Goal: Book appointment/travel/reservation

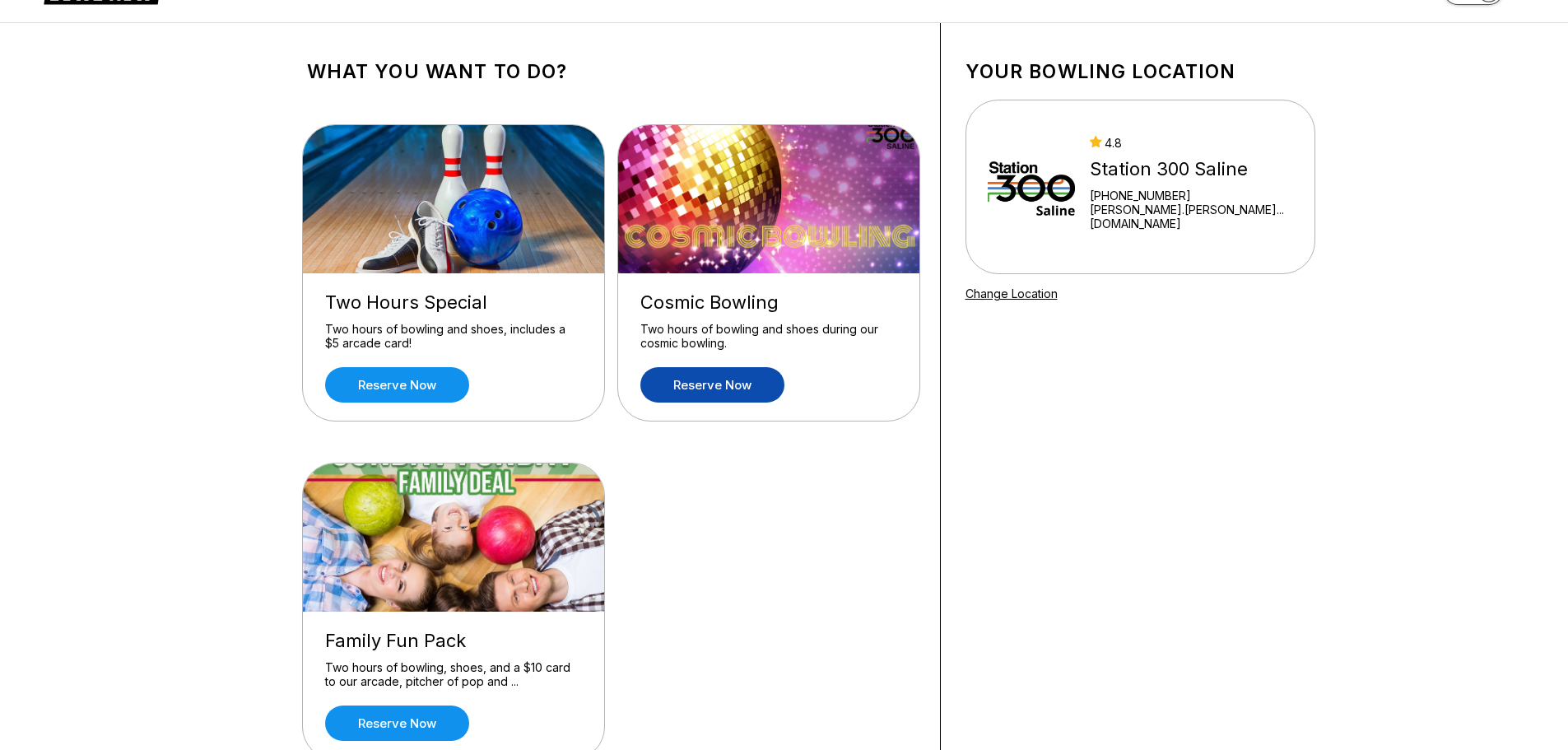
scroll to position [83, 0]
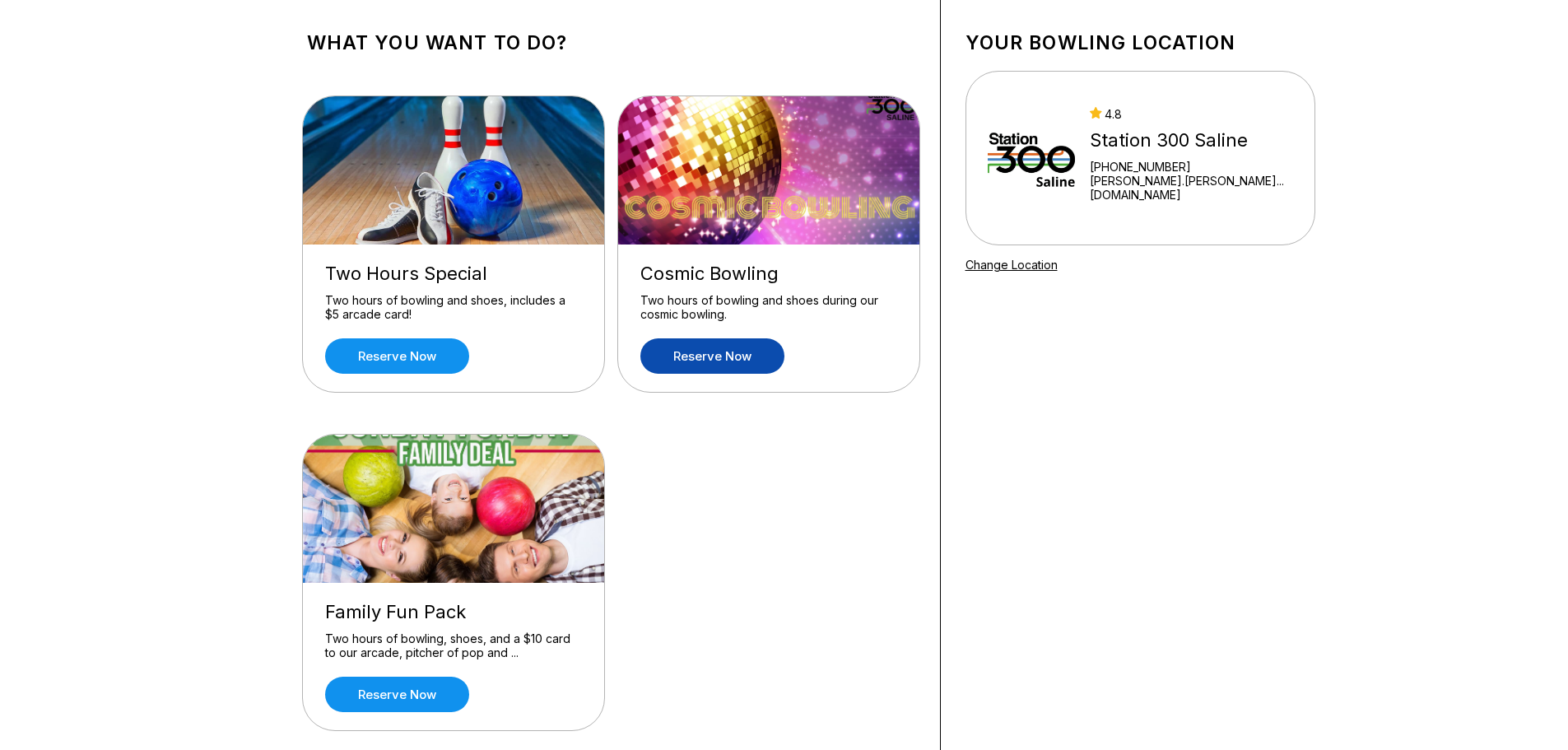
click at [709, 362] on link "Reserve now" at bounding box center [712, 356] width 144 height 35
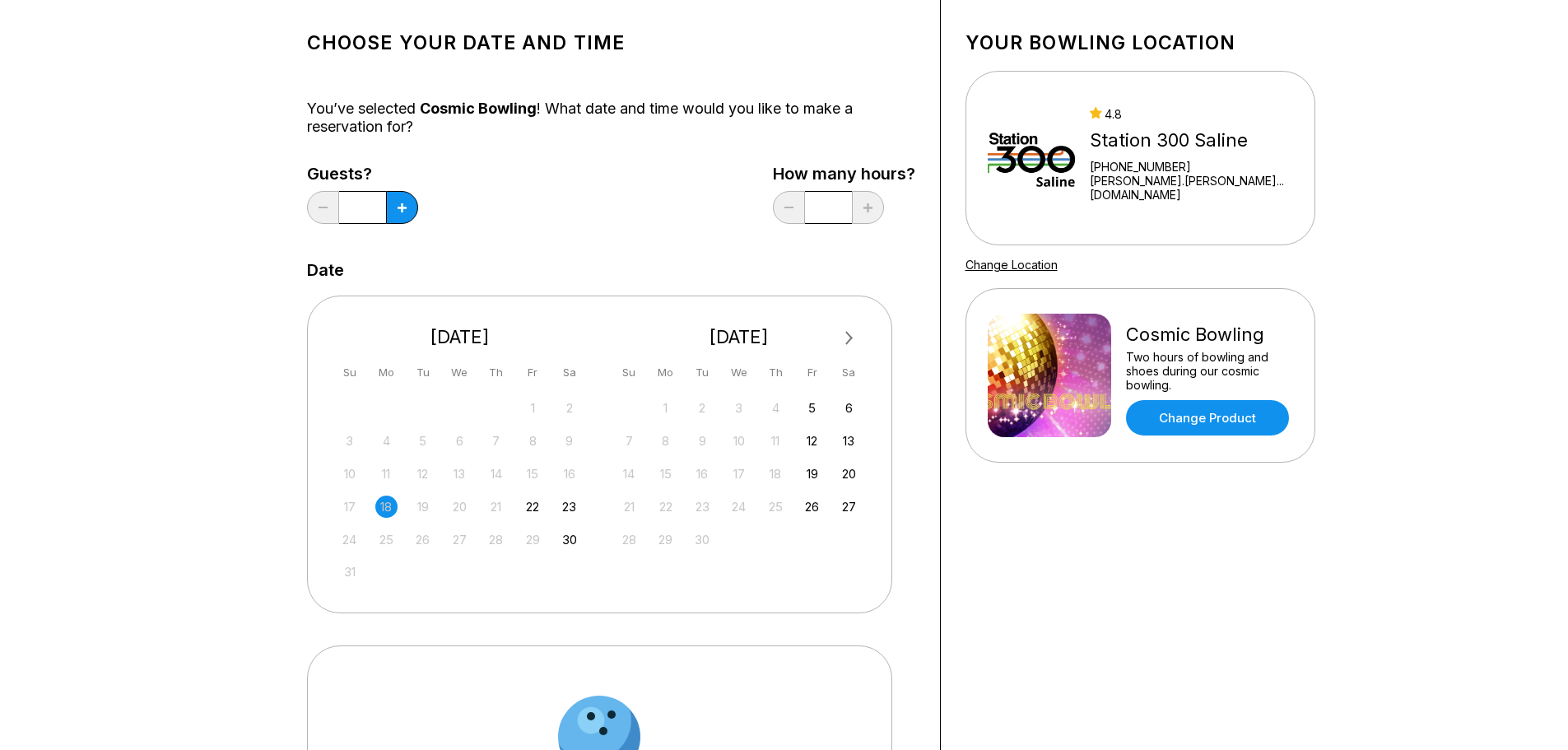
scroll to position [0, 0]
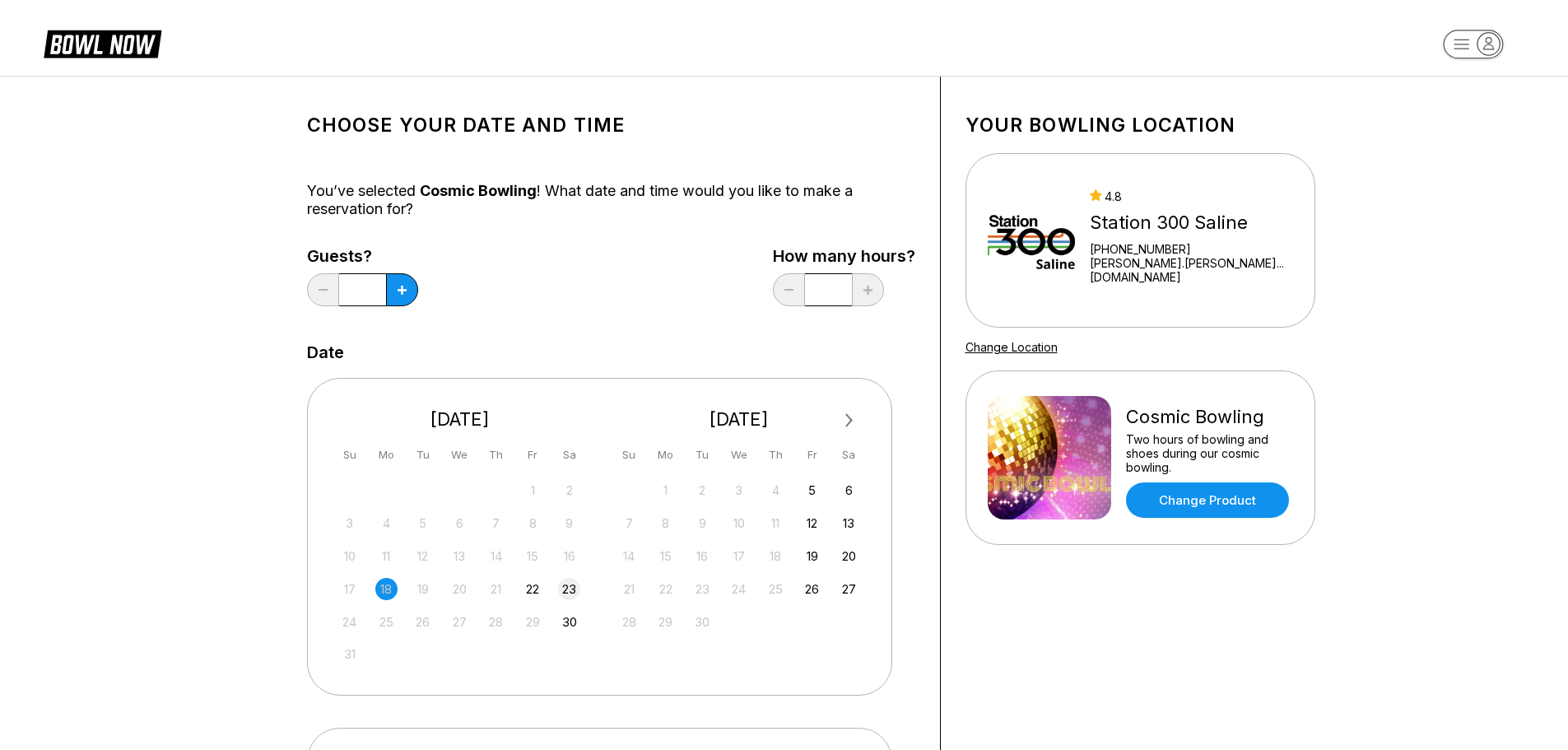
click at [576, 584] on div "23" at bounding box center [568, 588] width 22 height 22
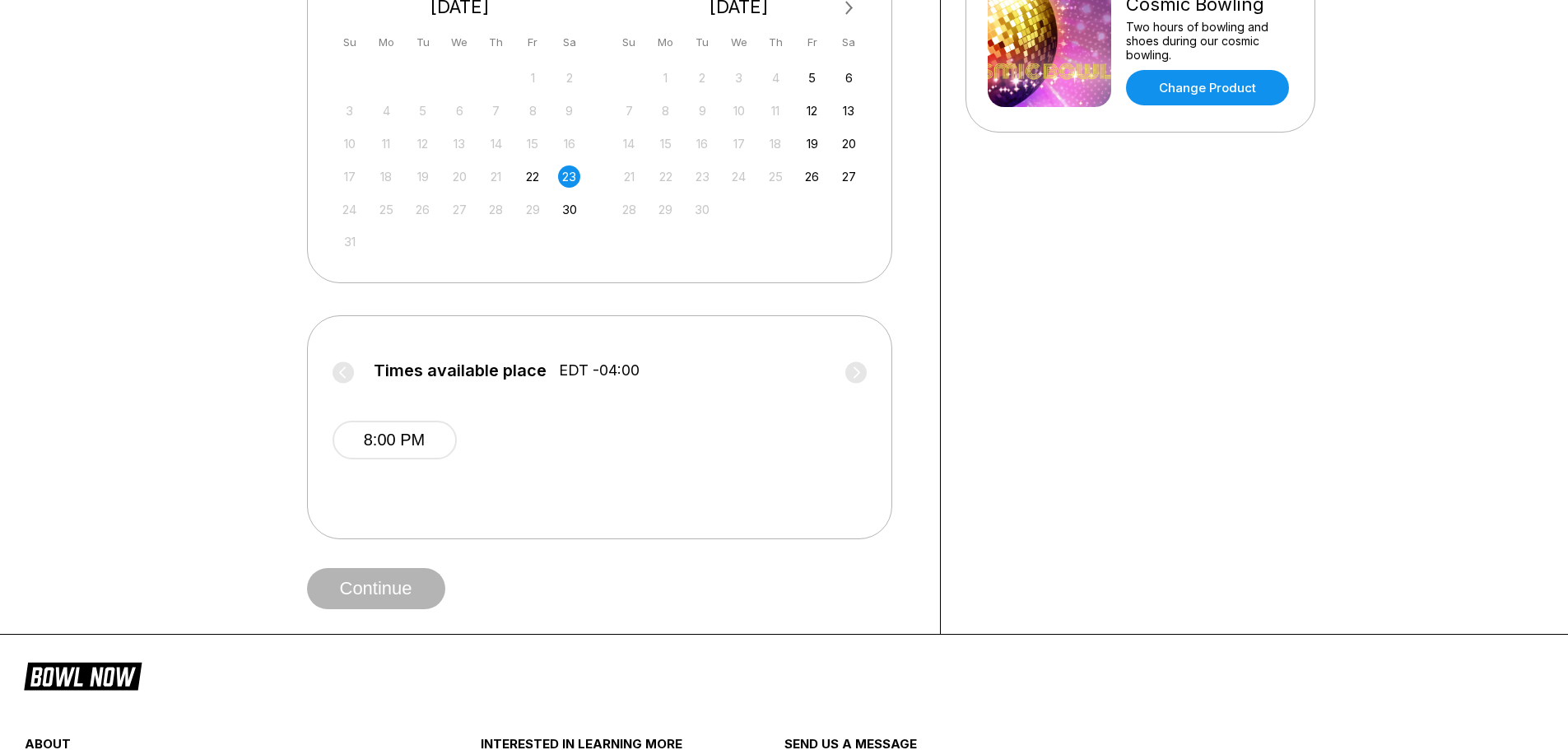
scroll to position [412, 0]
drag, startPoint x: 431, startPoint y: 446, endPoint x: 545, endPoint y: 415, distance: 118.1
click at [431, 446] on button "8:00 PM" at bounding box center [394, 441] width 125 height 39
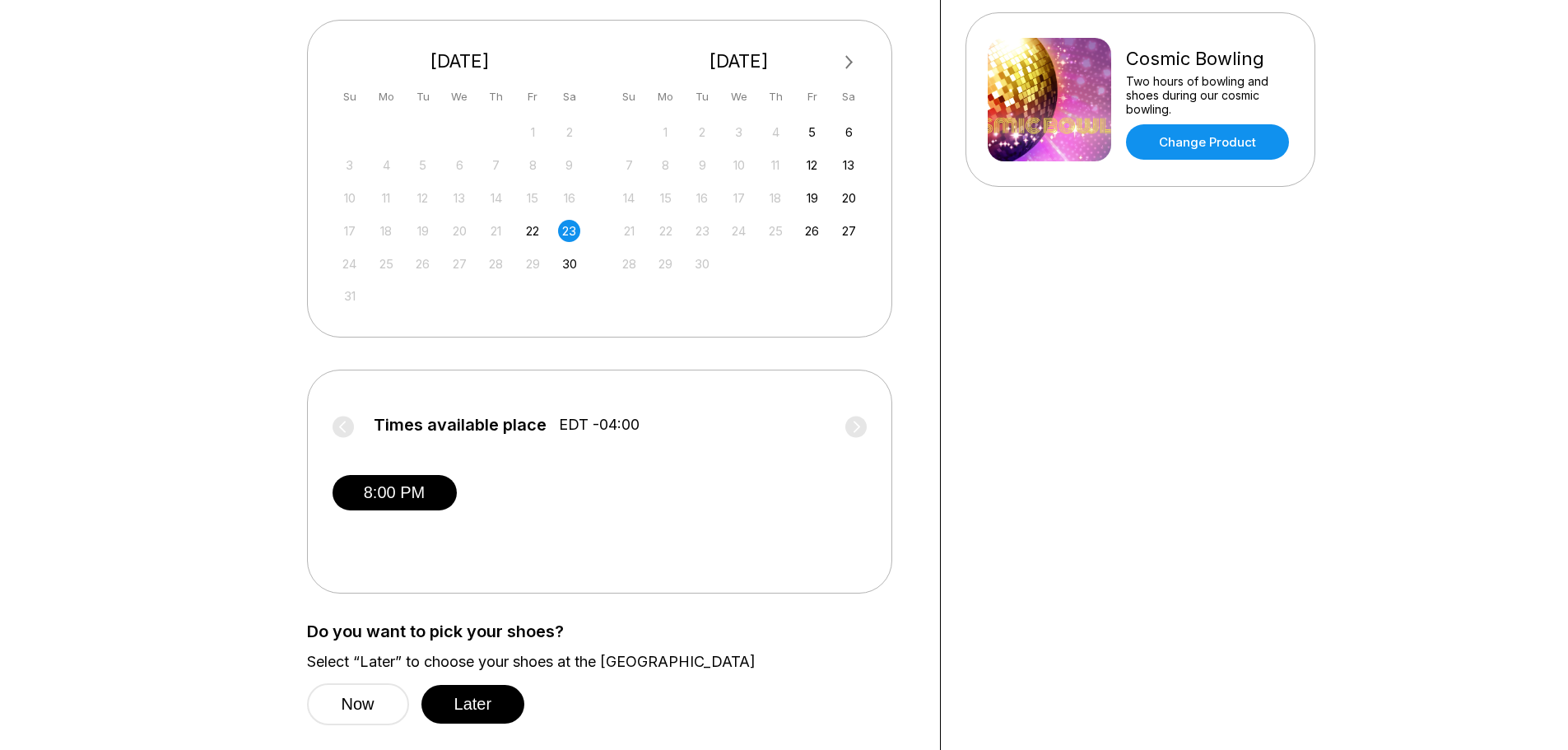
scroll to position [329, 0]
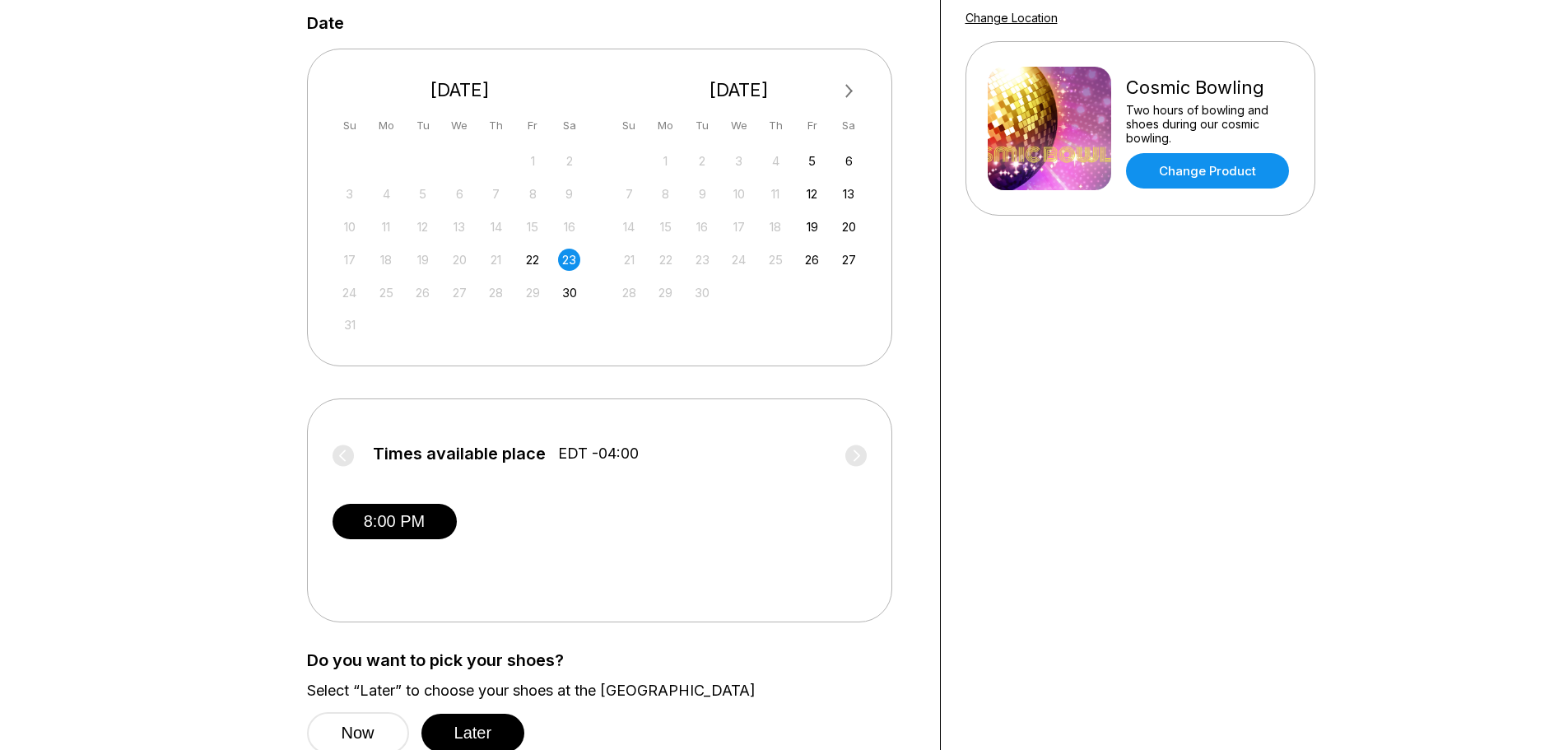
click at [570, 264] on div "23" at bounding box center [568, 259] width 22 height 22
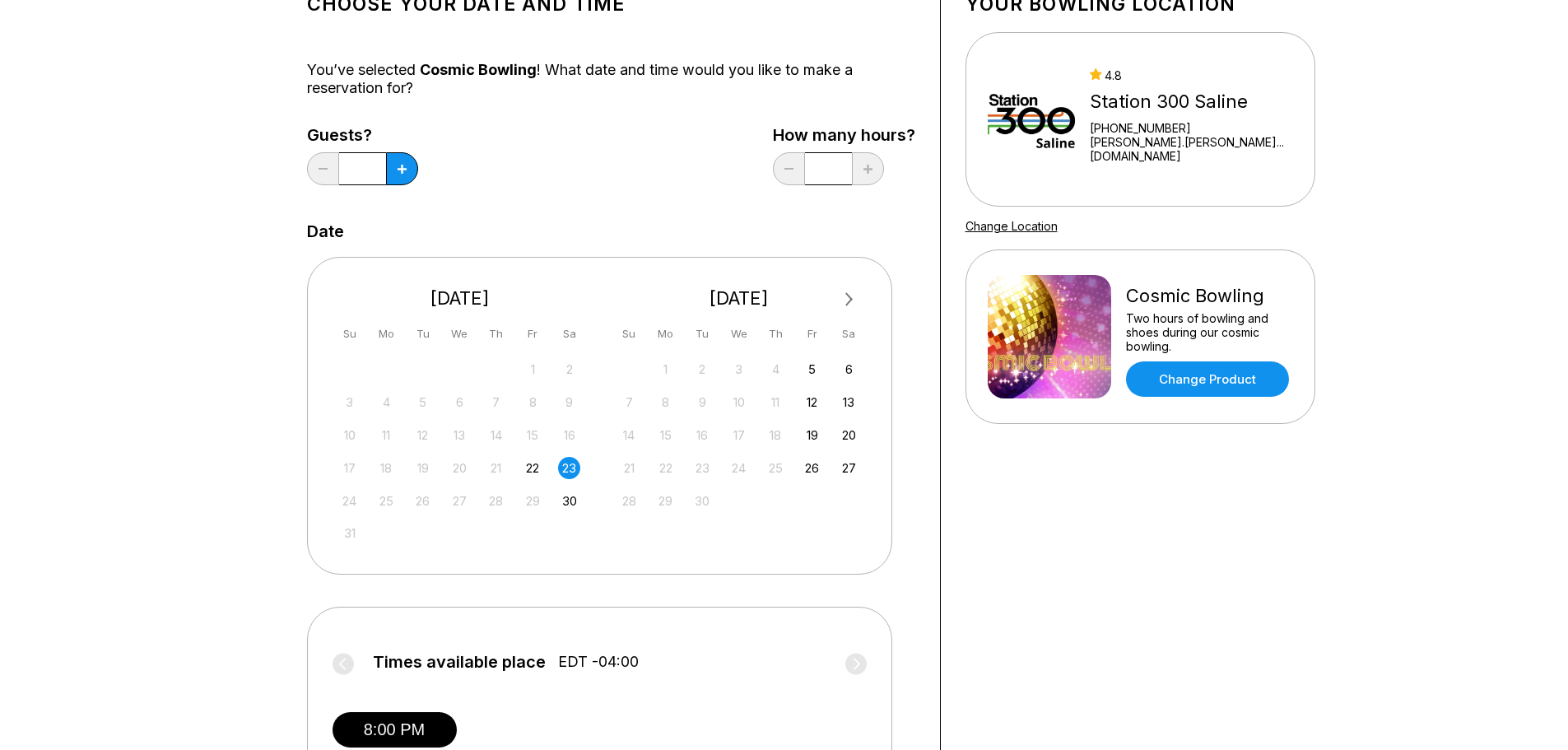
scroll to position [83, 0]
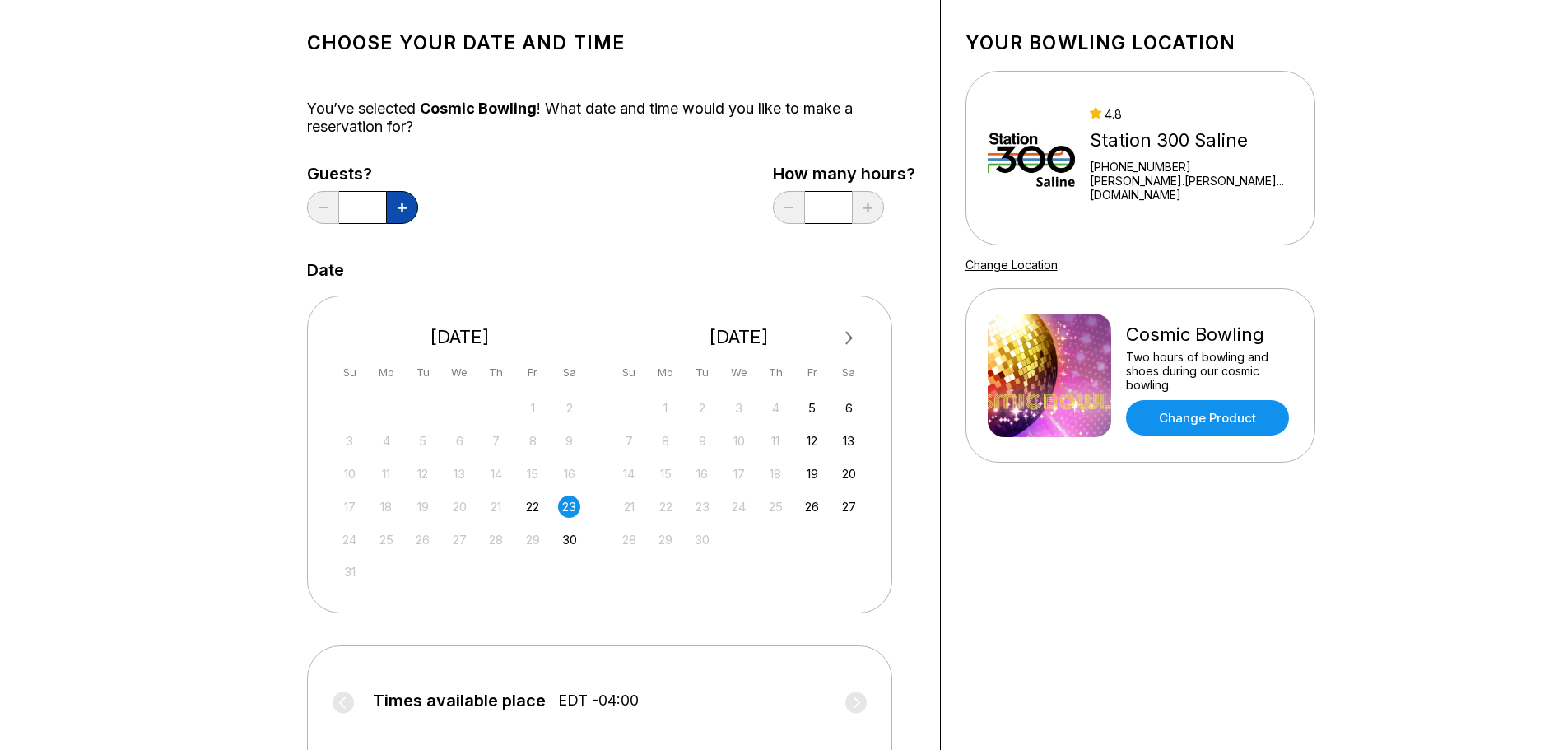
click at [408, 205] on button at bounding box center [402, 207] width 32 height 33
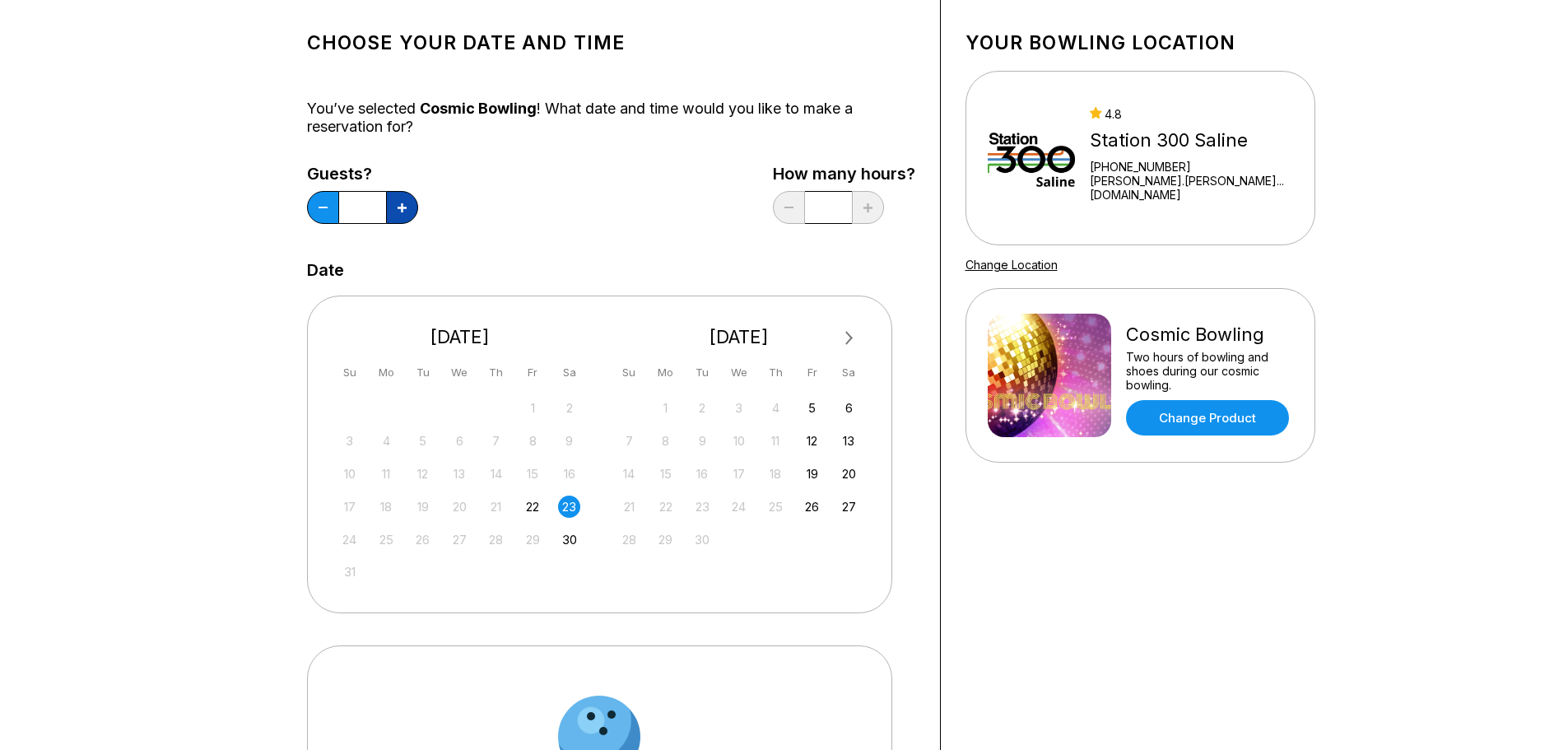
click at [408, 205] on button at bounding box center [402, 207] width 32 height 33
type input "**"
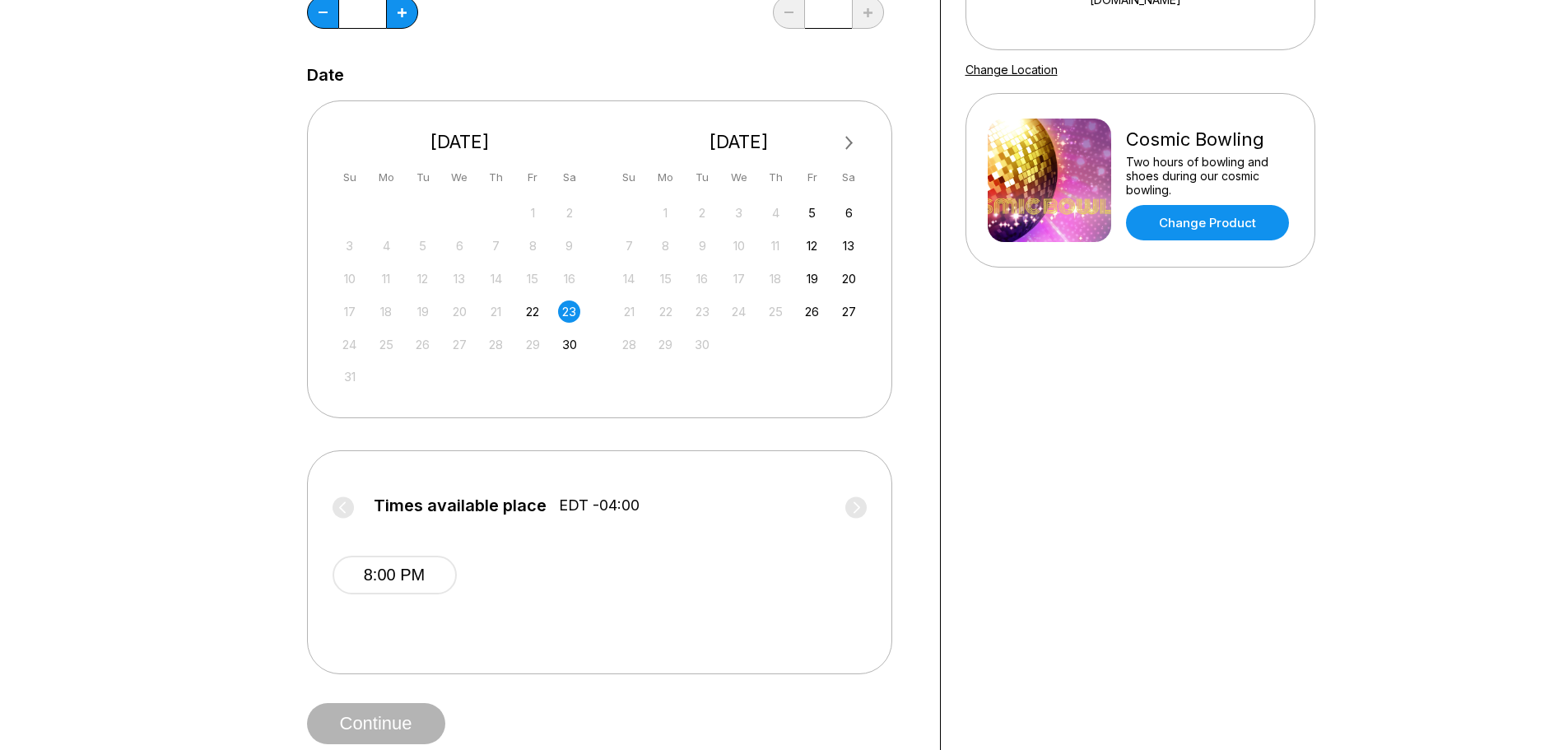
scroll to position [329, 0]
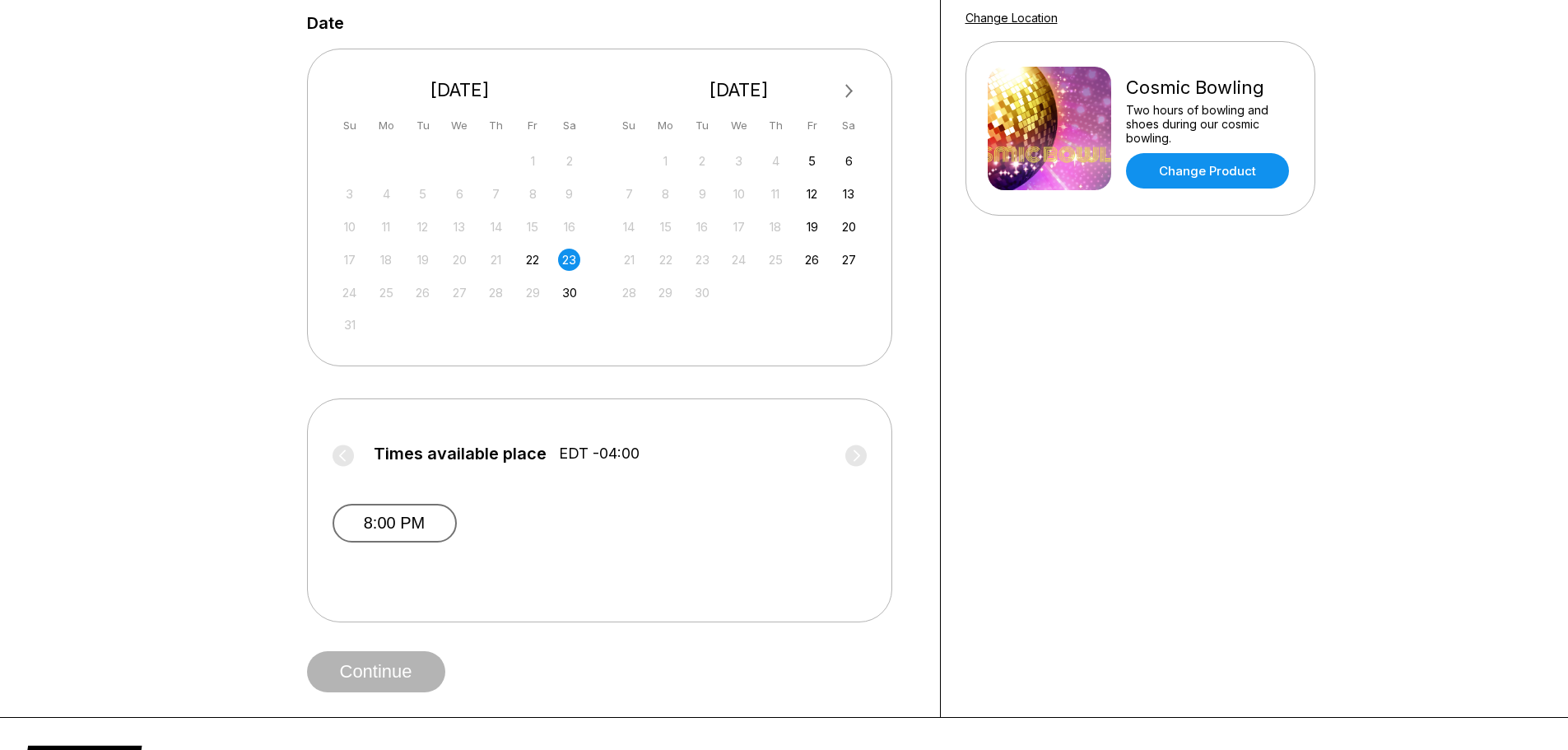
click at [426, 515] on button "8:00 PM" at bounding box center [394, 523] width 125 height 39
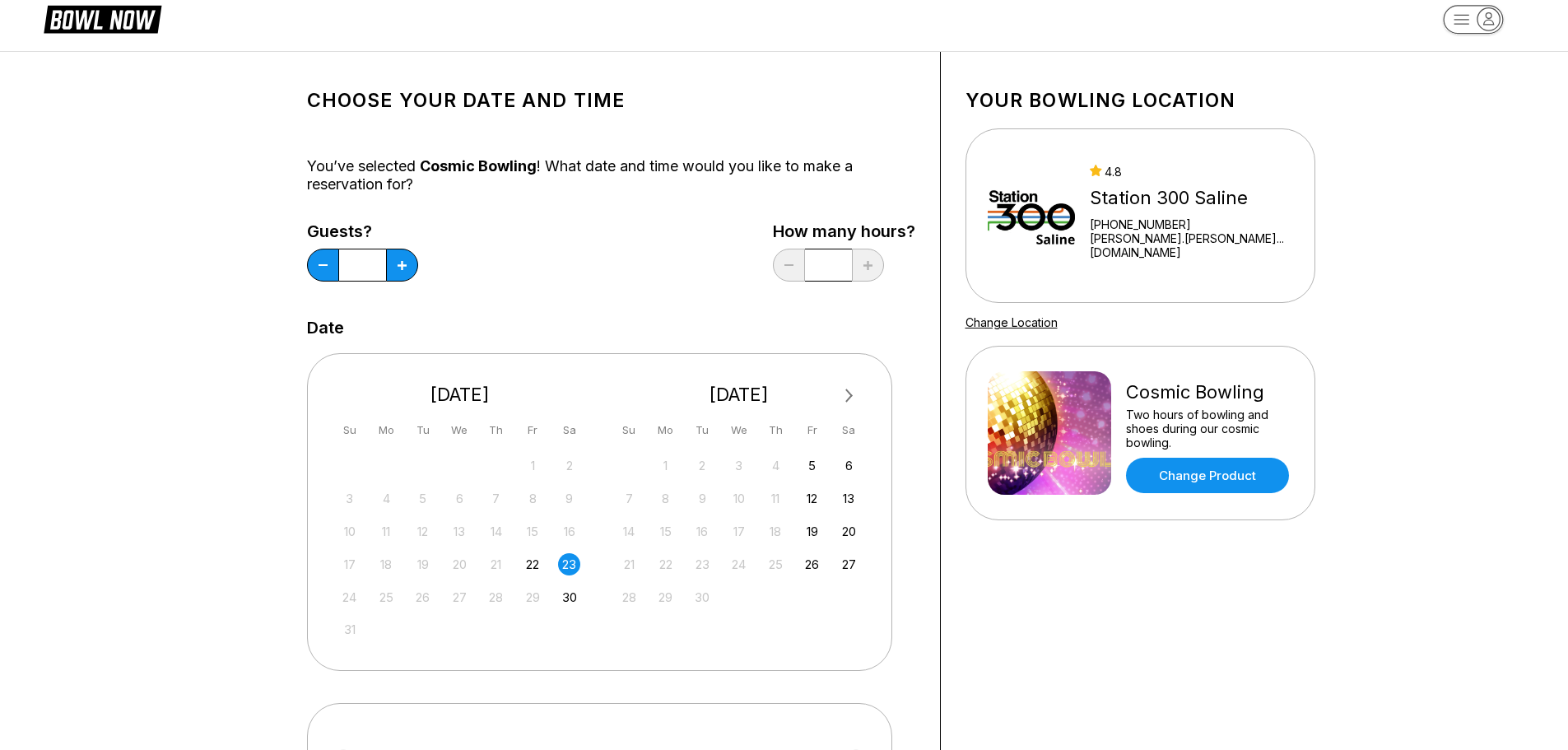
scroll to position [0, 0]
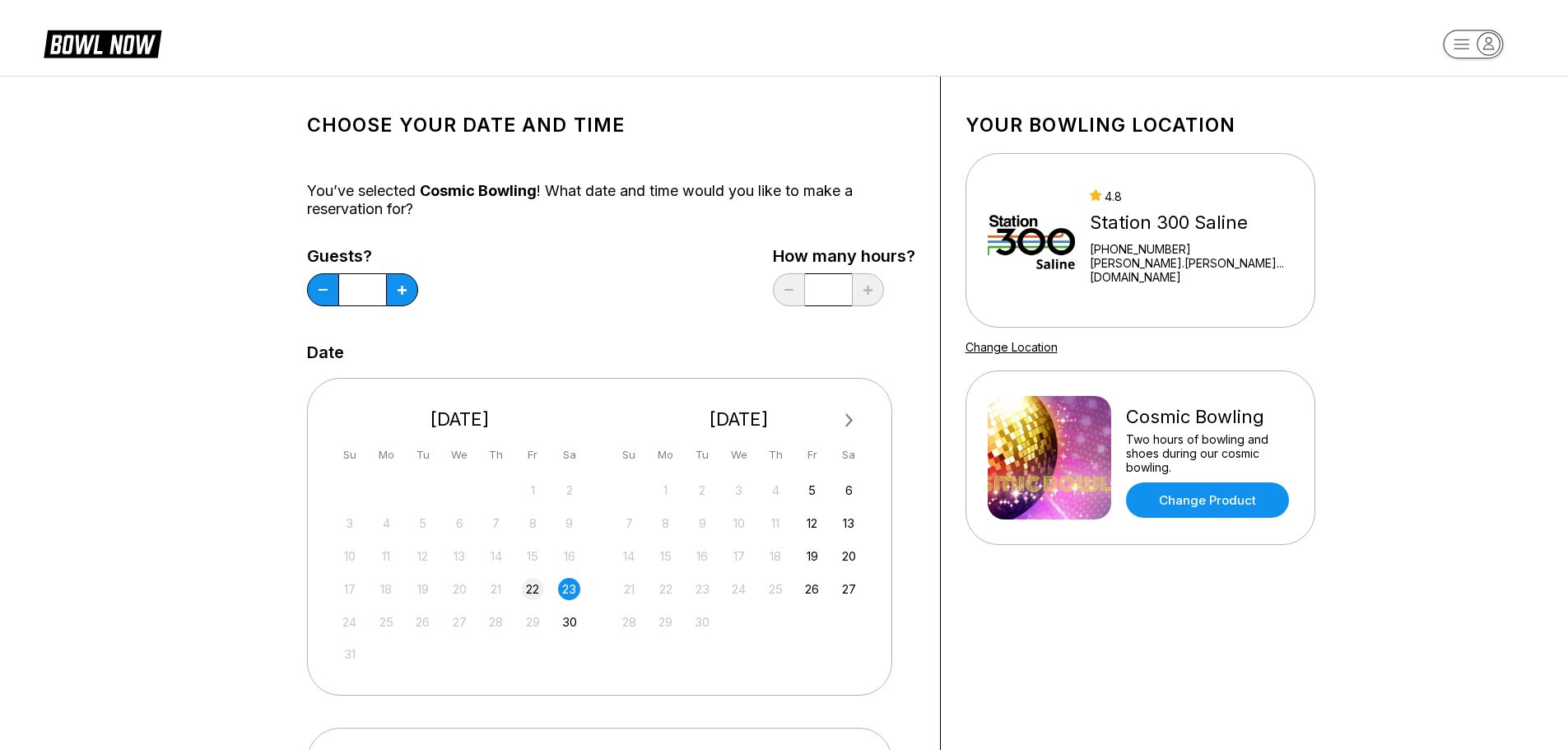
click at [530, 589] on div "22" at bounding box center [533, 588] width 22 height 22
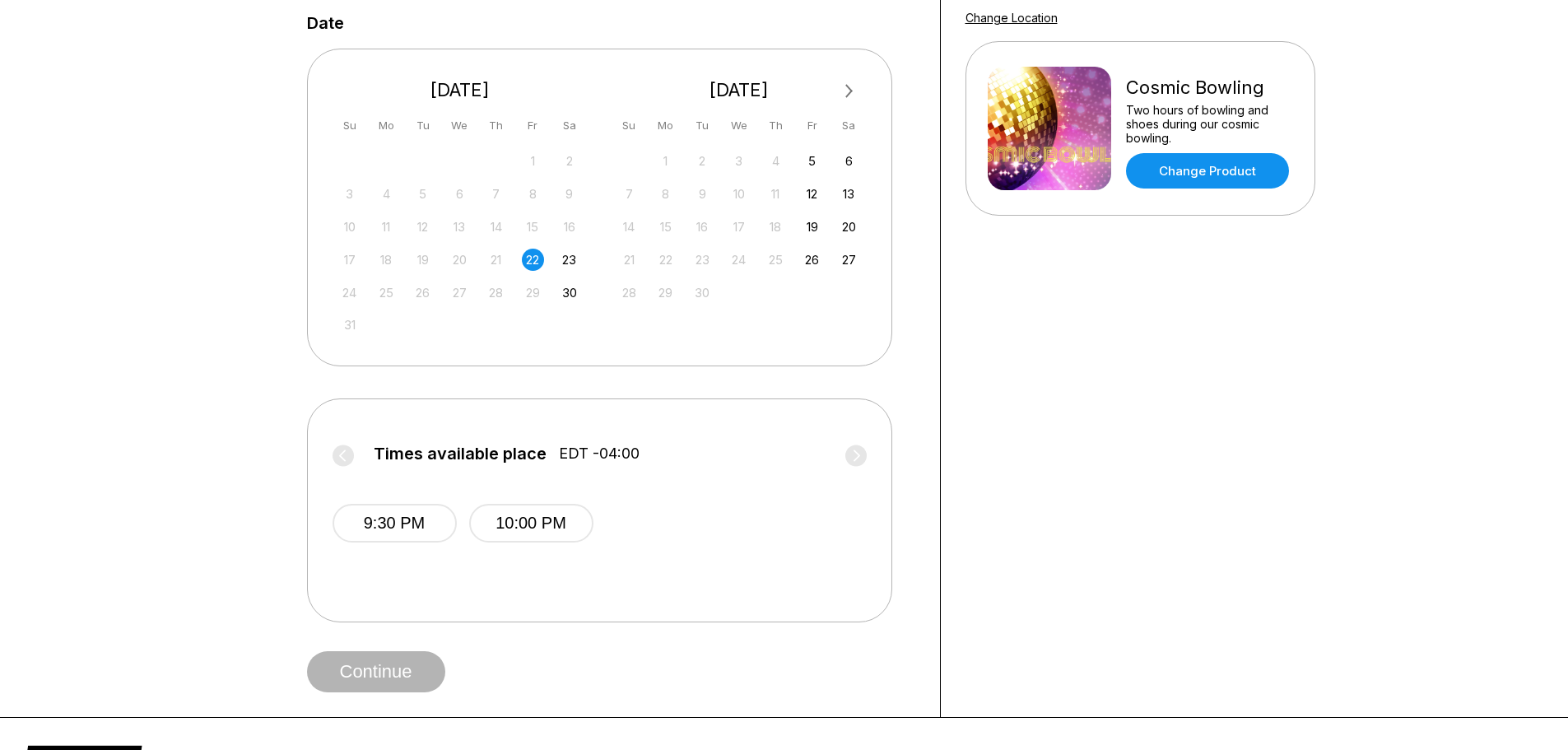
scroll to position [247, 0]
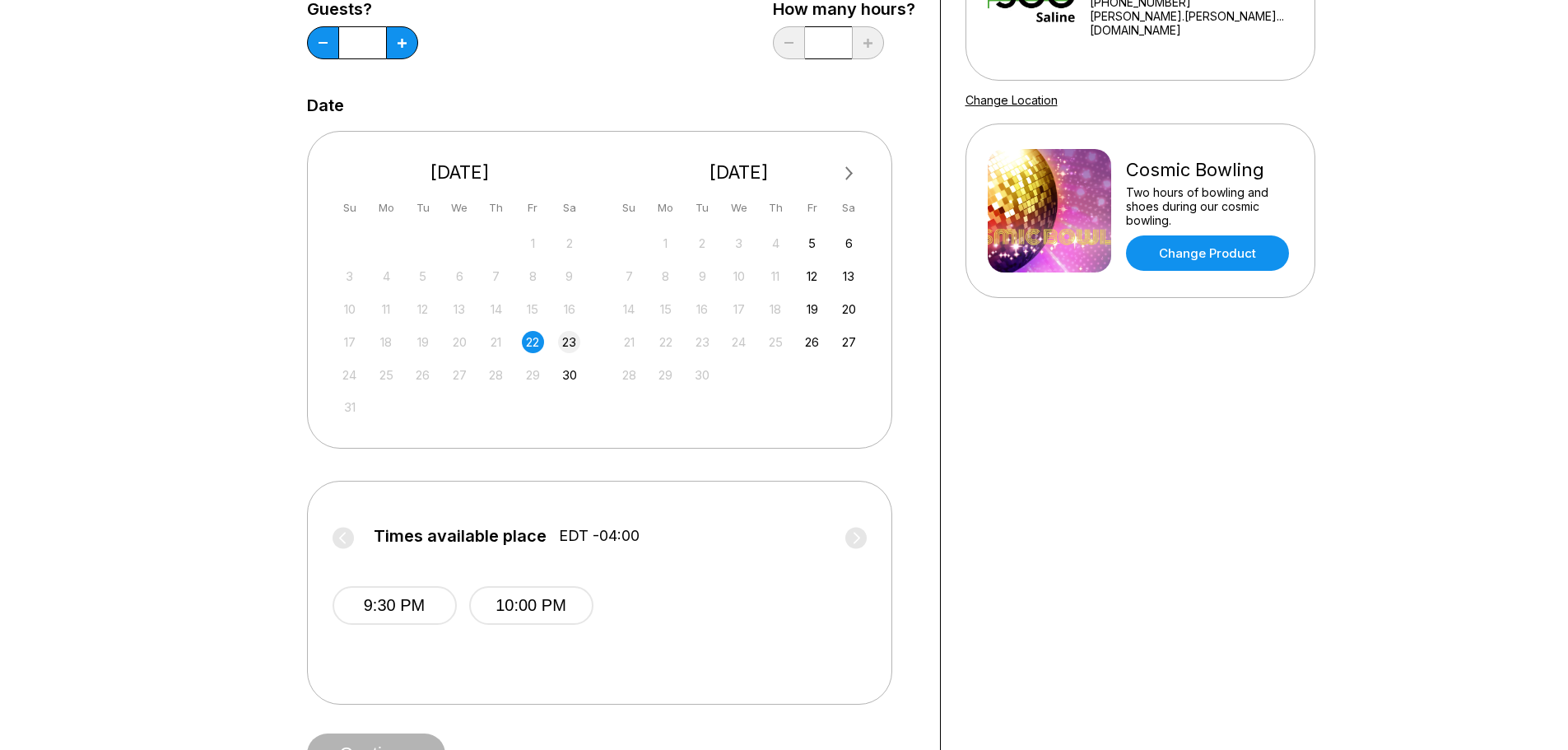
click at [574, 342] on div "23" at bounding box center [568, 342] width 22 height 22
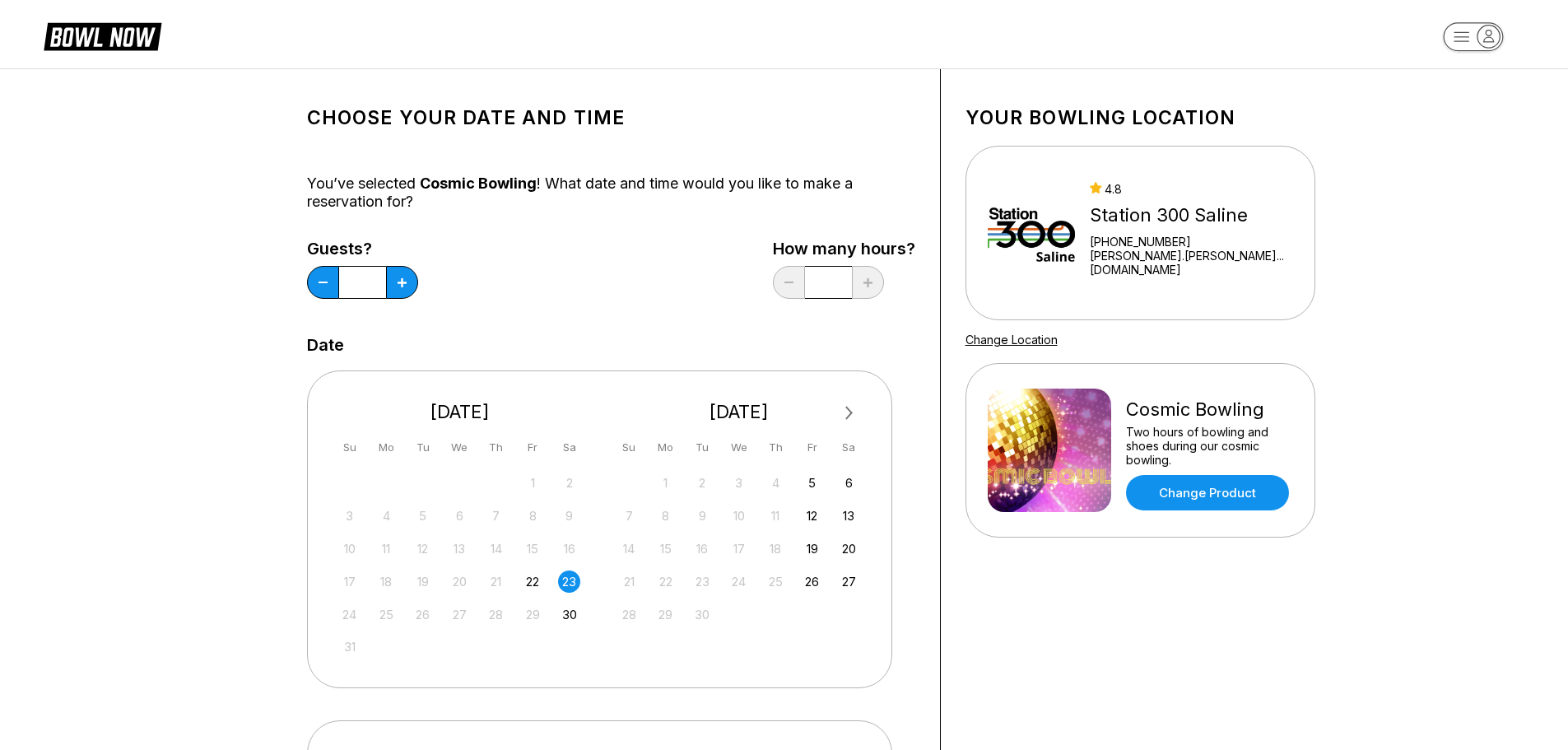
scroll to position [0, 0]
